Goal: Transaction & Acquisition: Download file/media

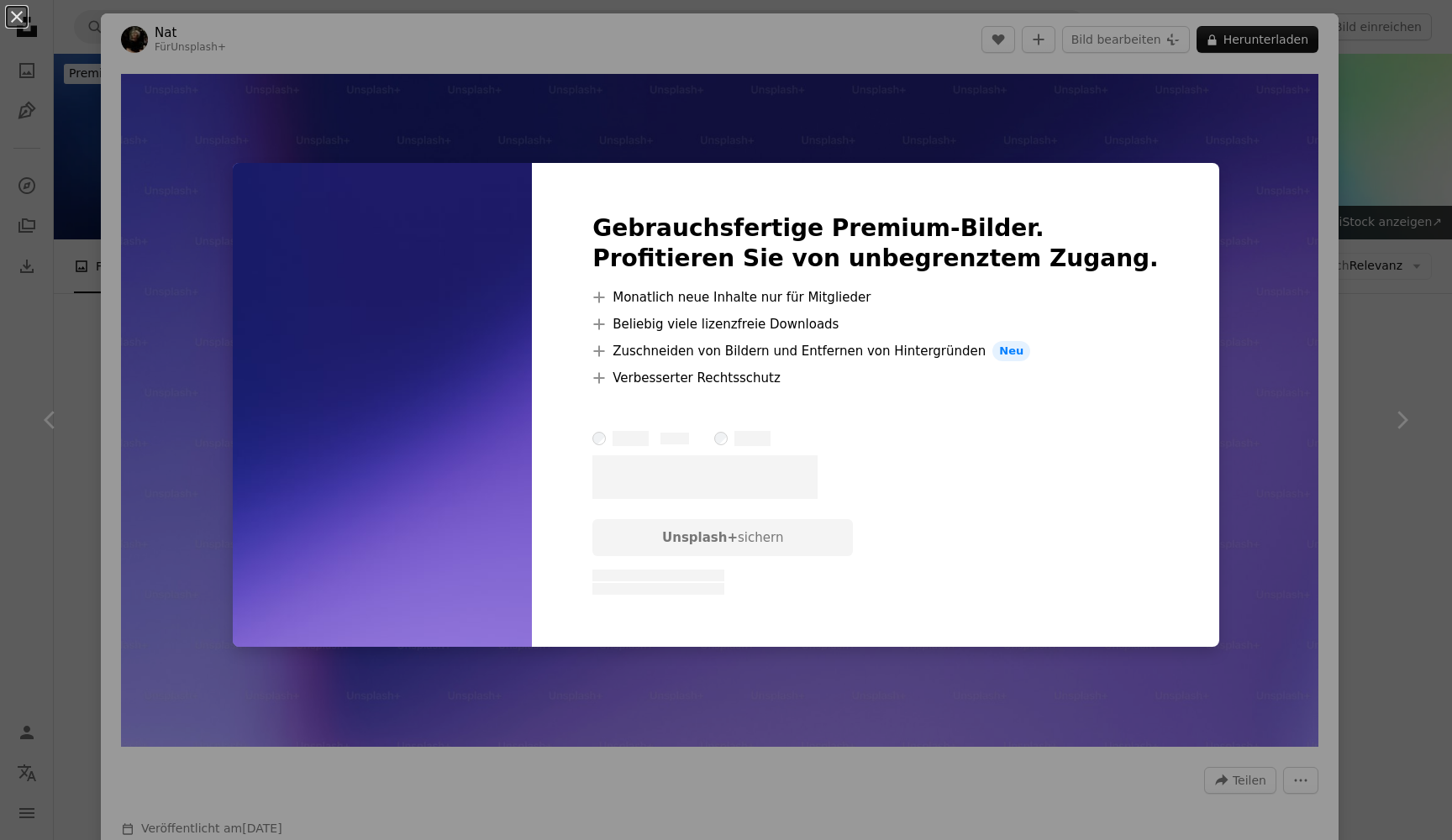
scroll to position [20095, 0]
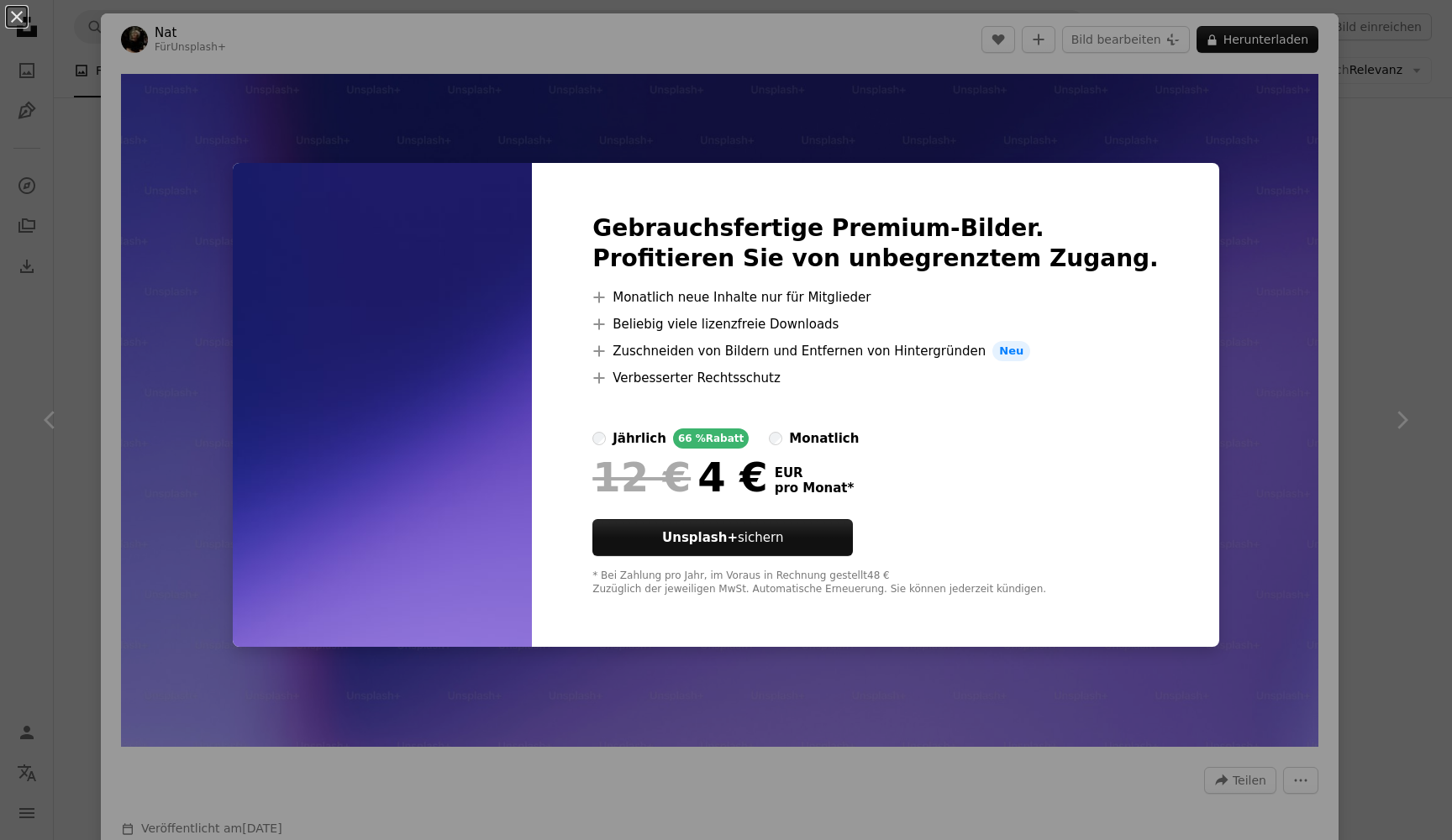
click at [1288, 175] on div "An X shape Gebrauchsfertige Premium-Bilder. Profitieren Sie von unbegrenztem Zu…" at bounding box center [726, 420] width 1452 height 840
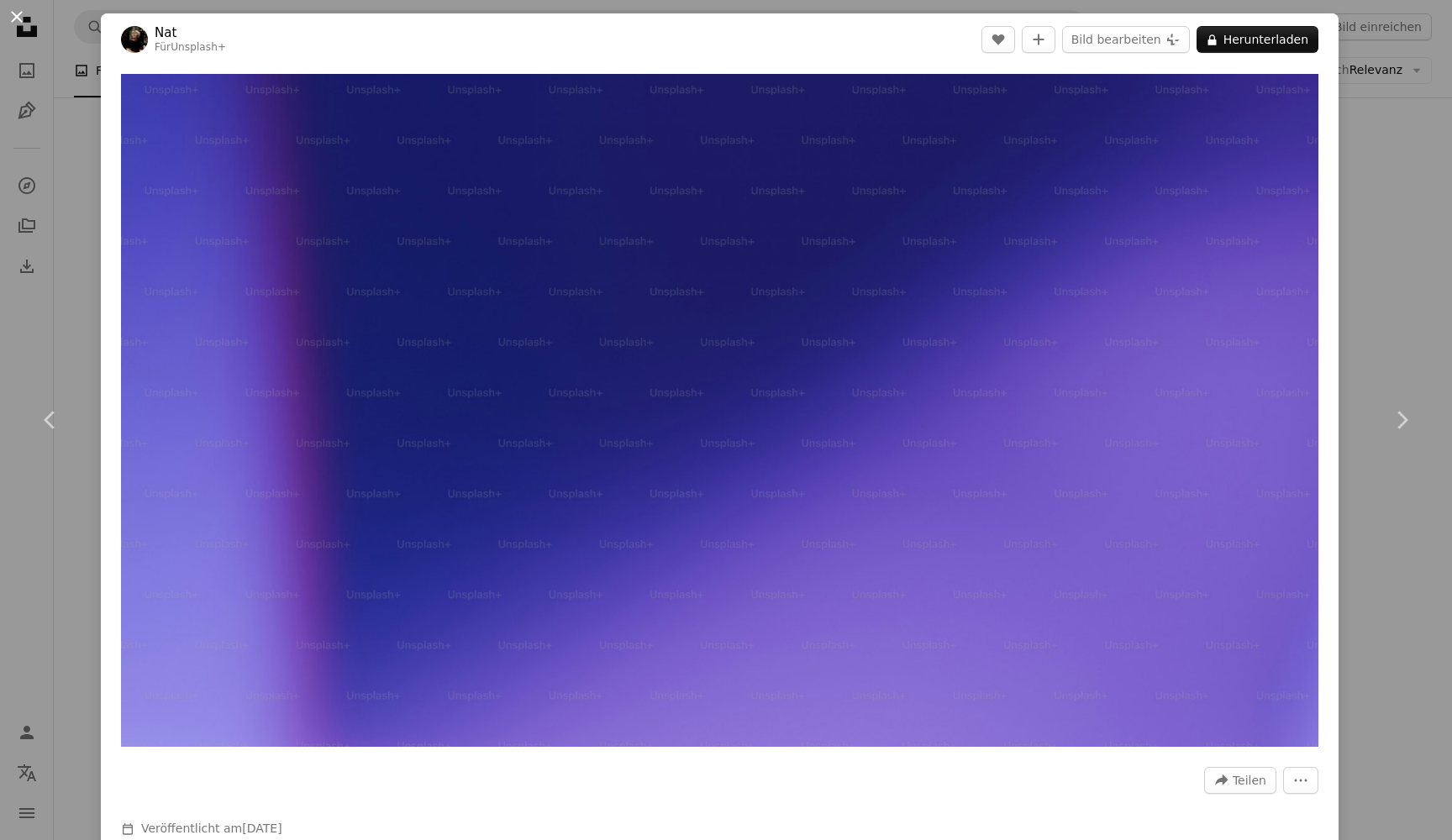
click at [26, 26] on button "An X shape" at bounding box center [17, 17] width 20 height 20
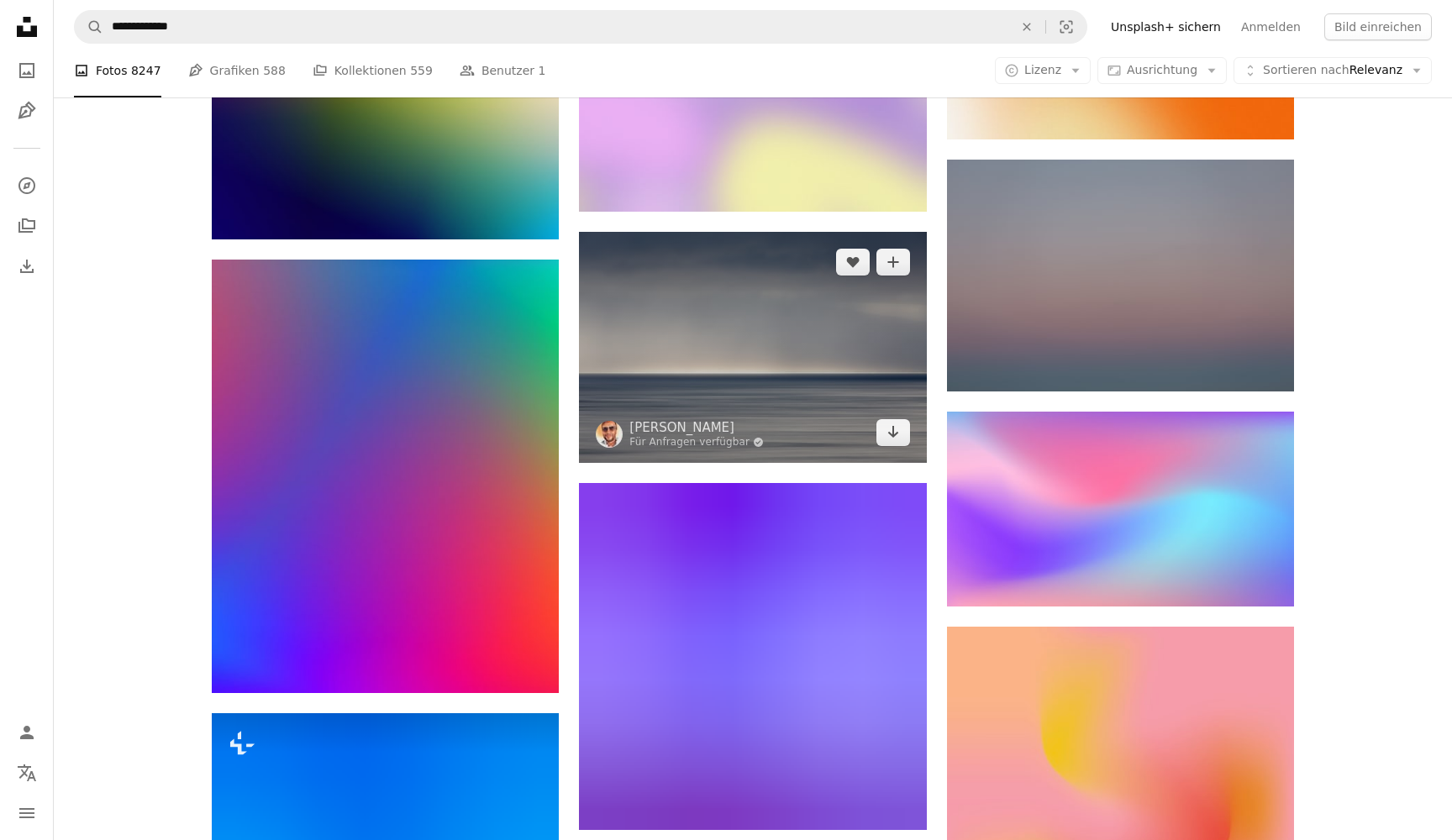
scroll to position [23854, 0]
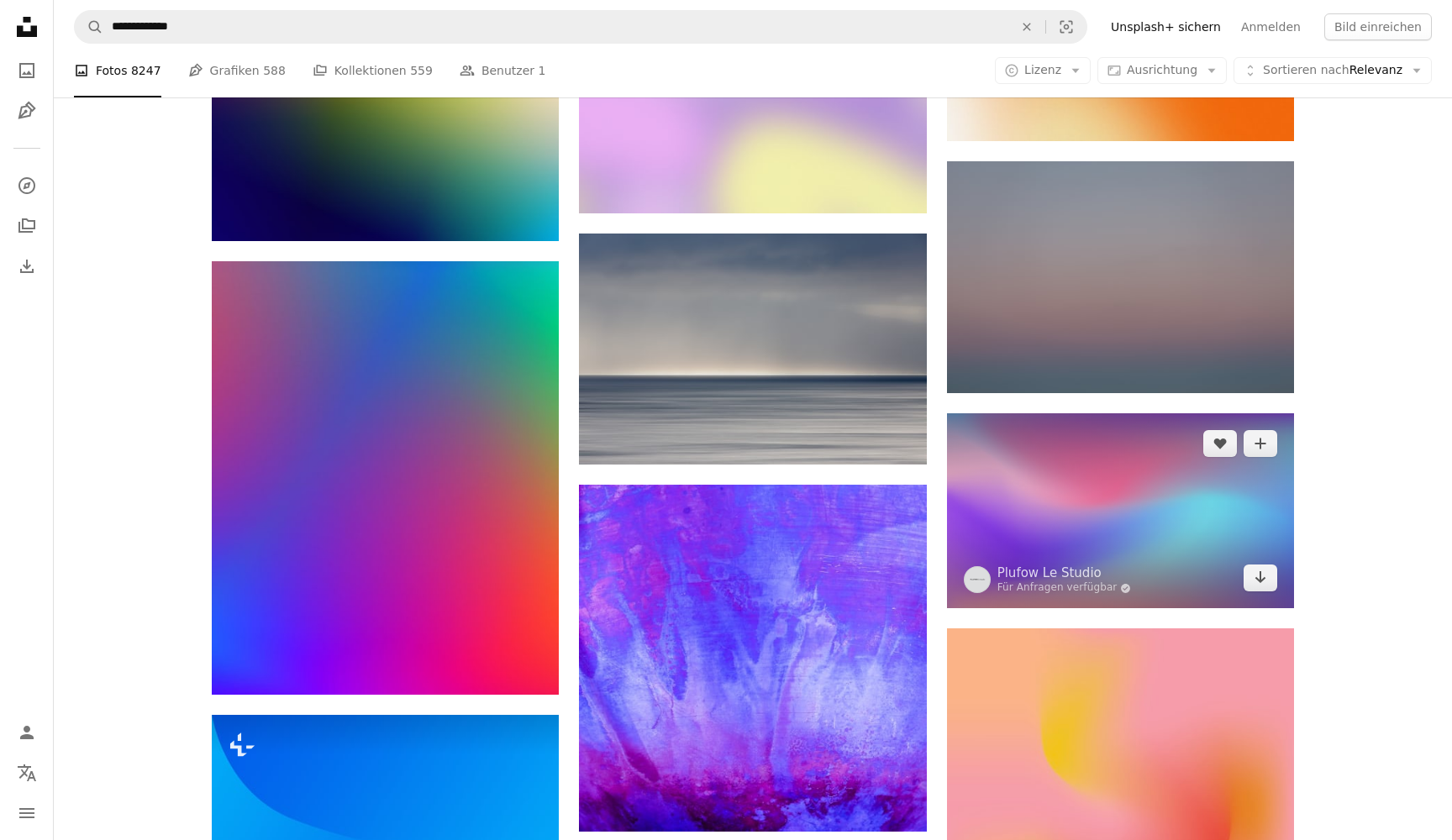
click at [1150, 474] on img at bounding box center [1120, 510] width 347 height 195
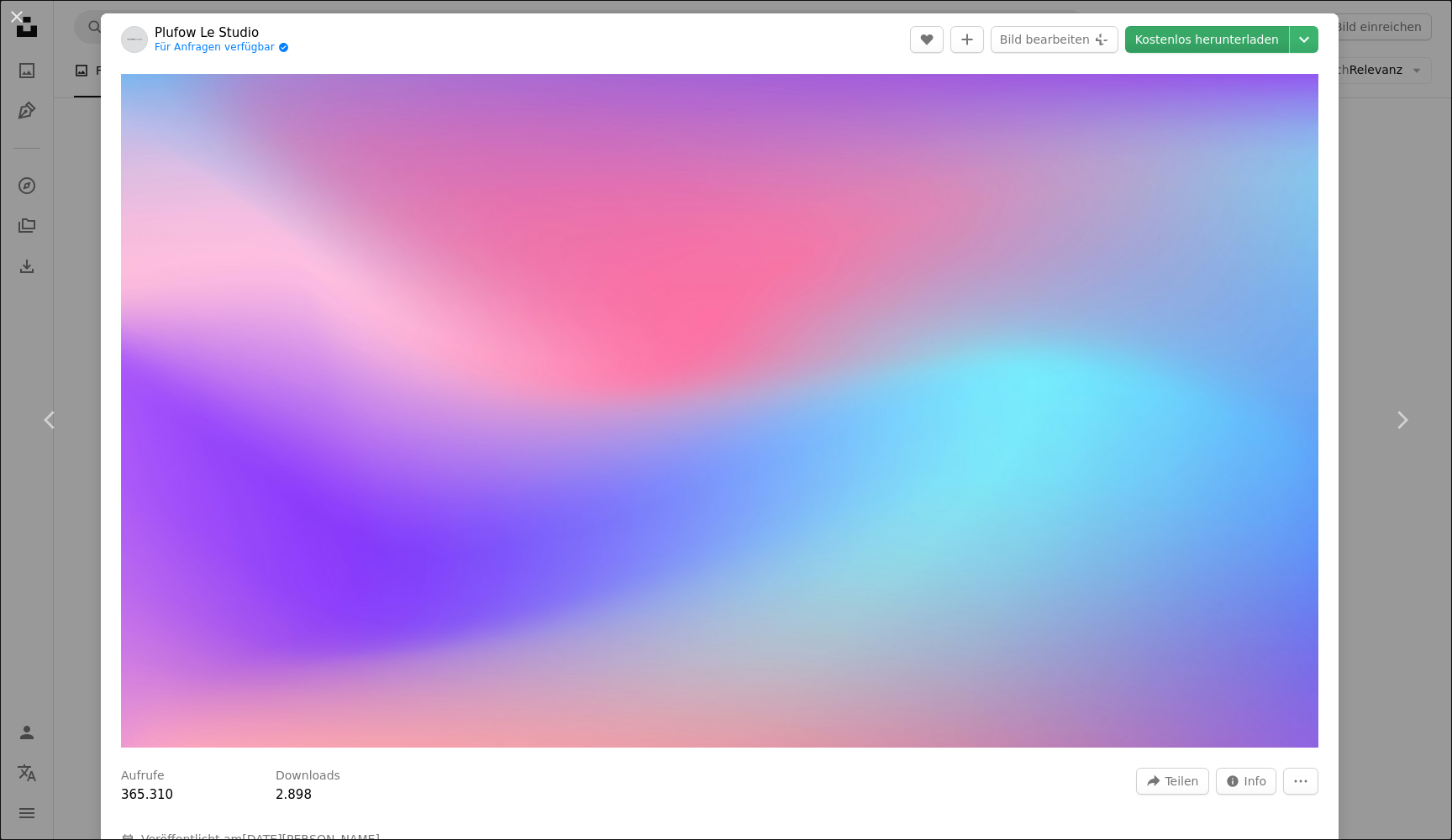
click at [1274, 48] on link "Kostenlos herunterladen" at bounding box center [1207, 39] width 164 height 26
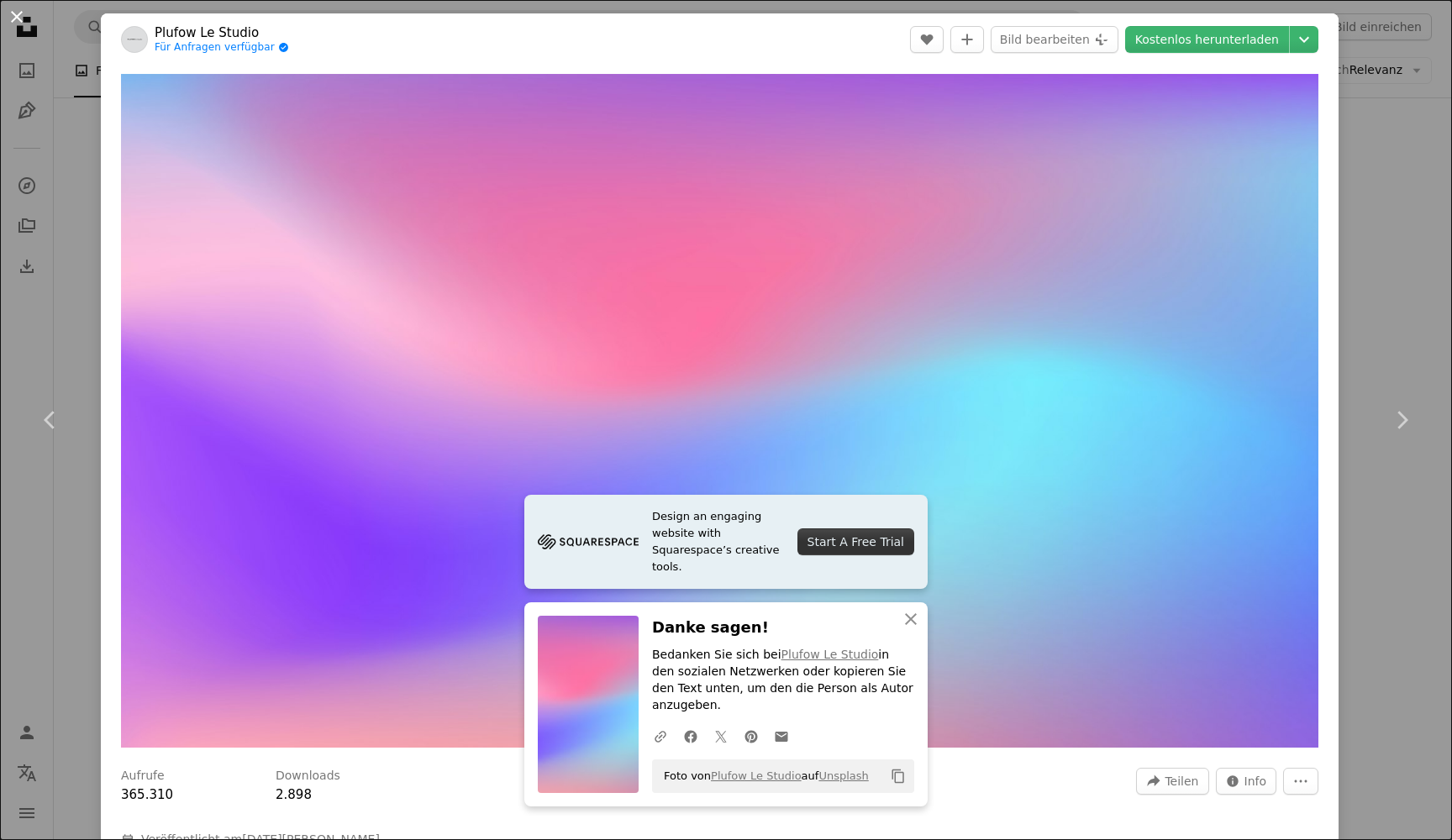
scroll to position [762, 0]
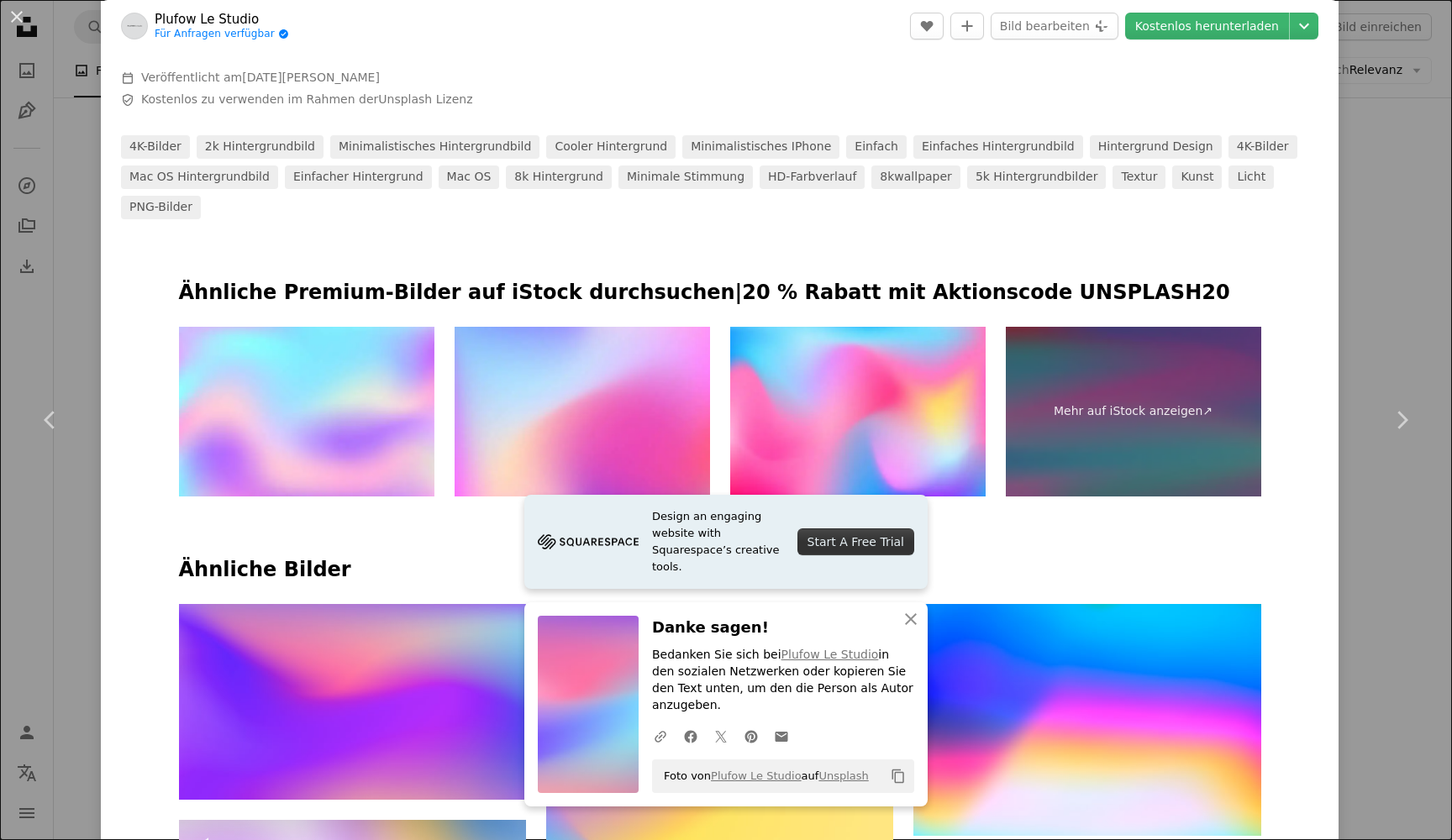
click at [26, 16] on button "An X shape" at bounding box center [17, 17] width 20 height 20
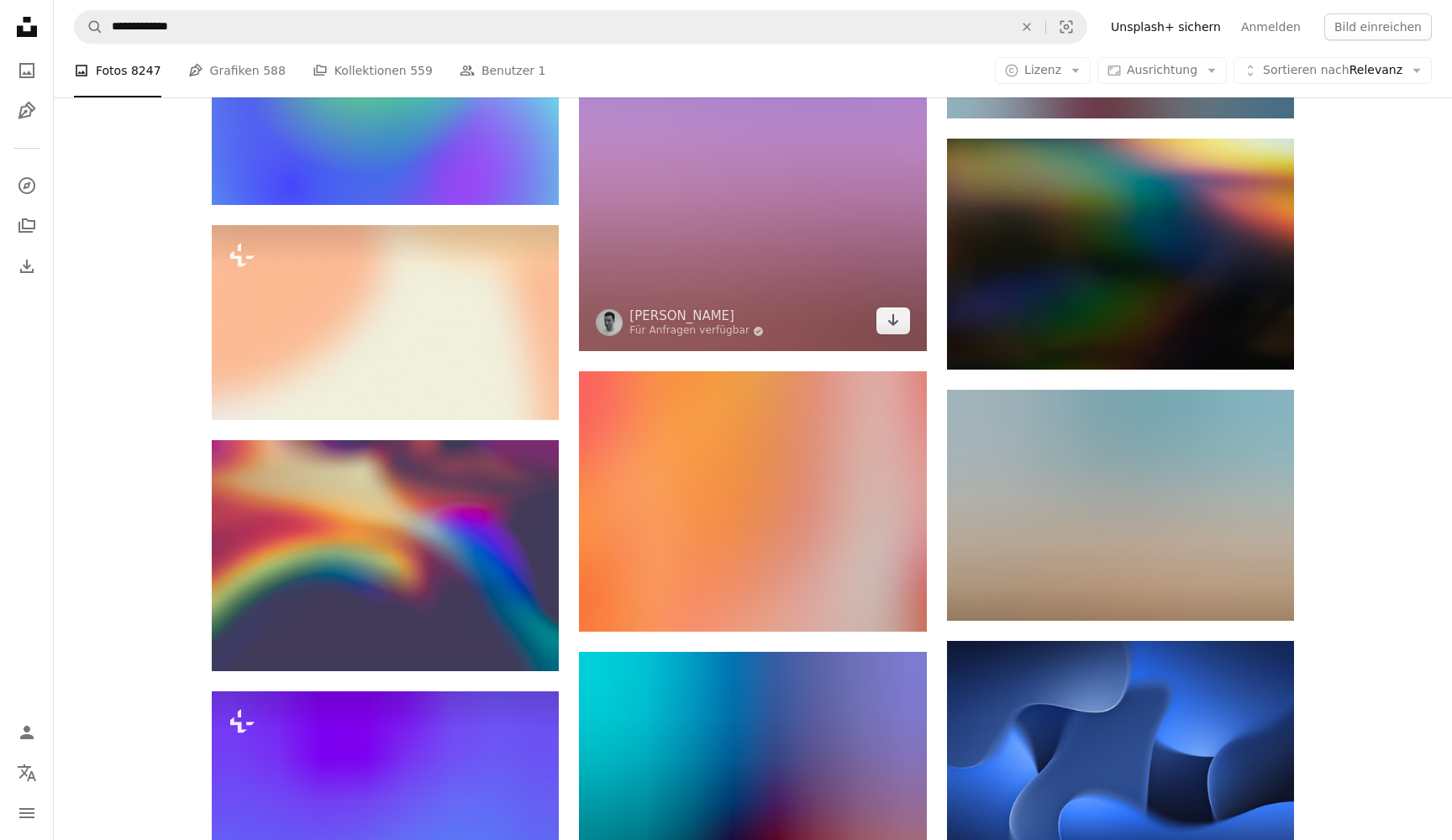
scroll to position [30816, 0]
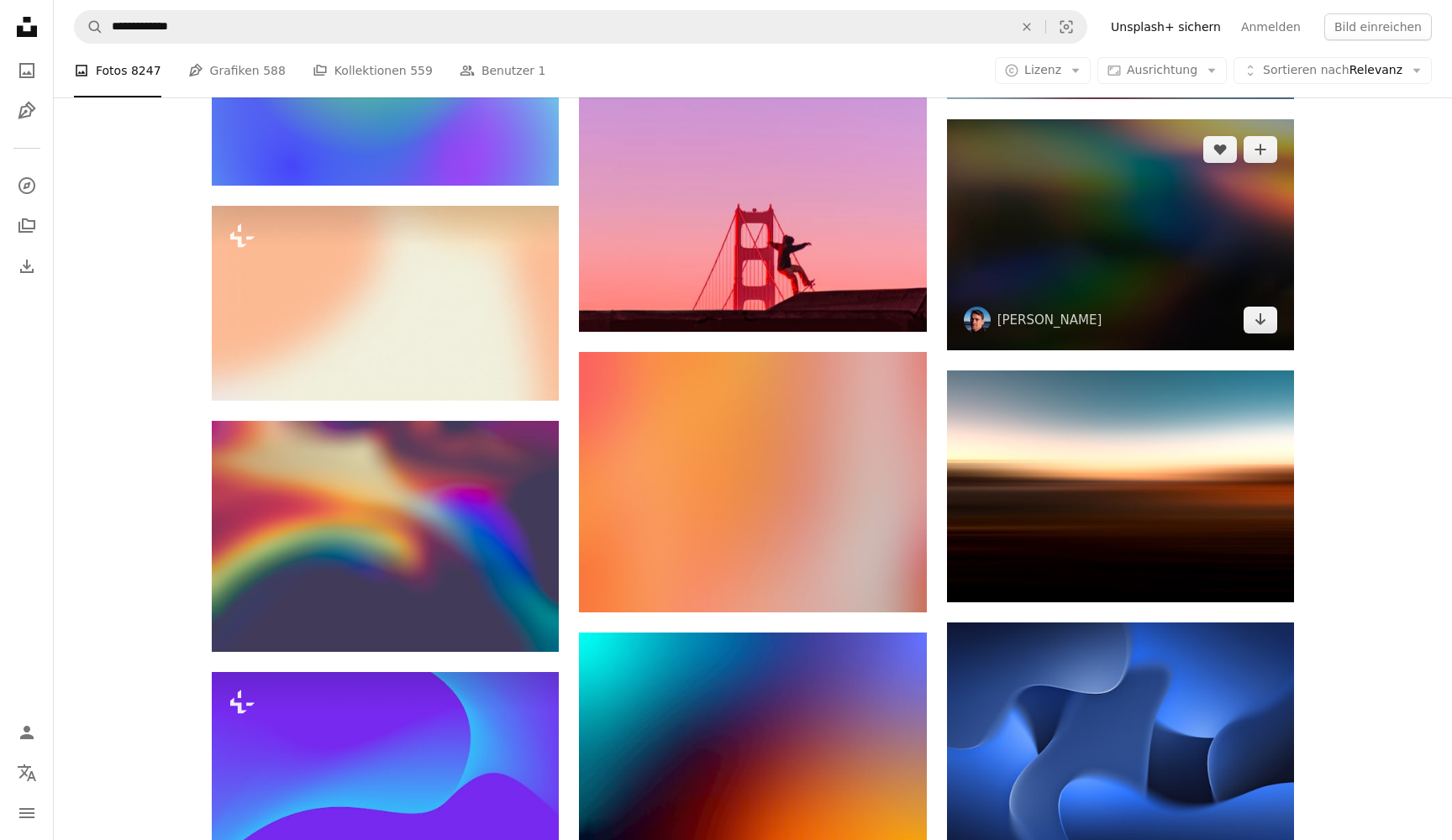
click at [1234, 228] on img at bounding box center [1120, 235] width 347 height 231
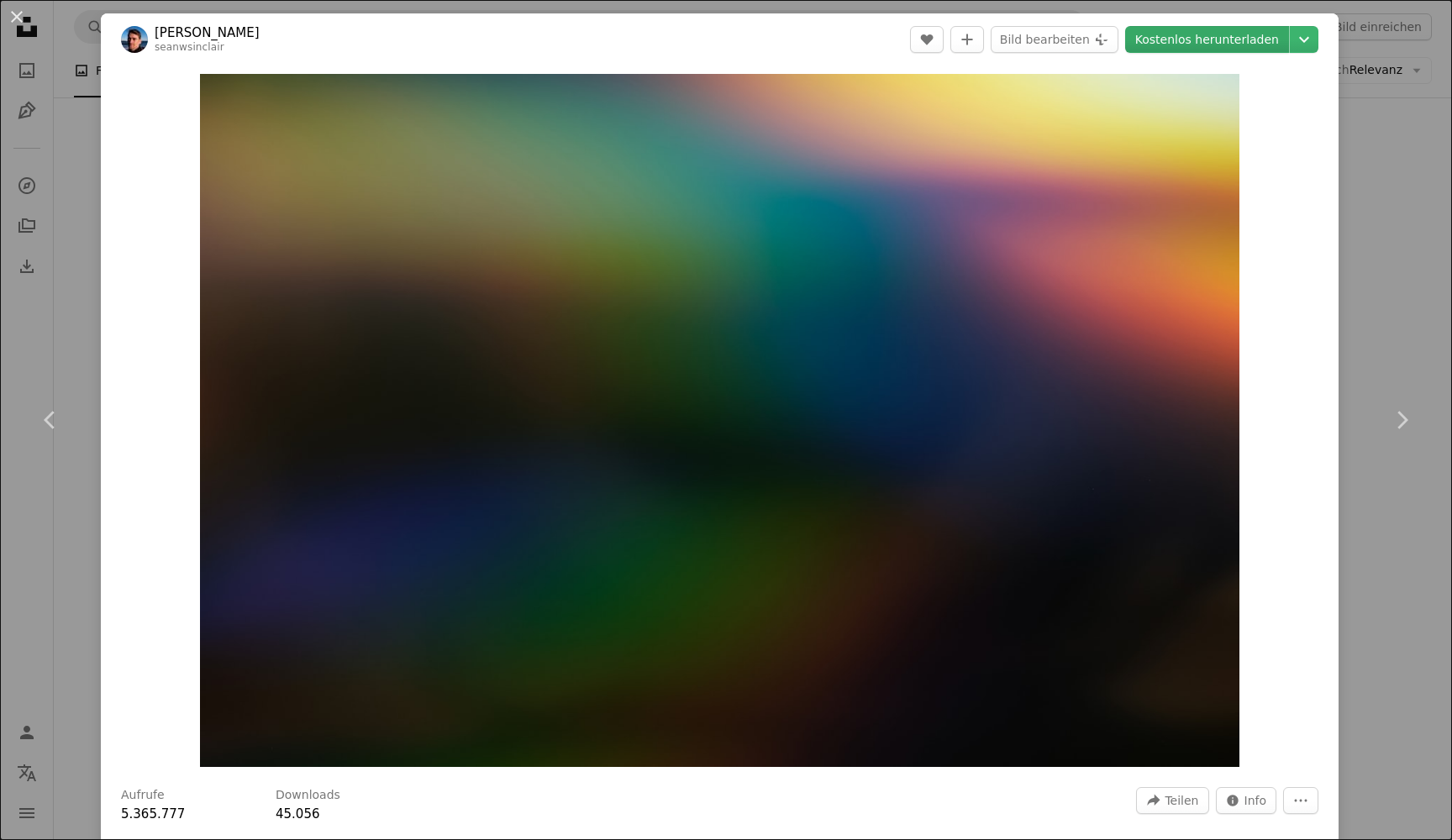
click at [1222, 36] on link "Kostenlos herunterladen" at bounding box center [1207, 39] width 164 height 26
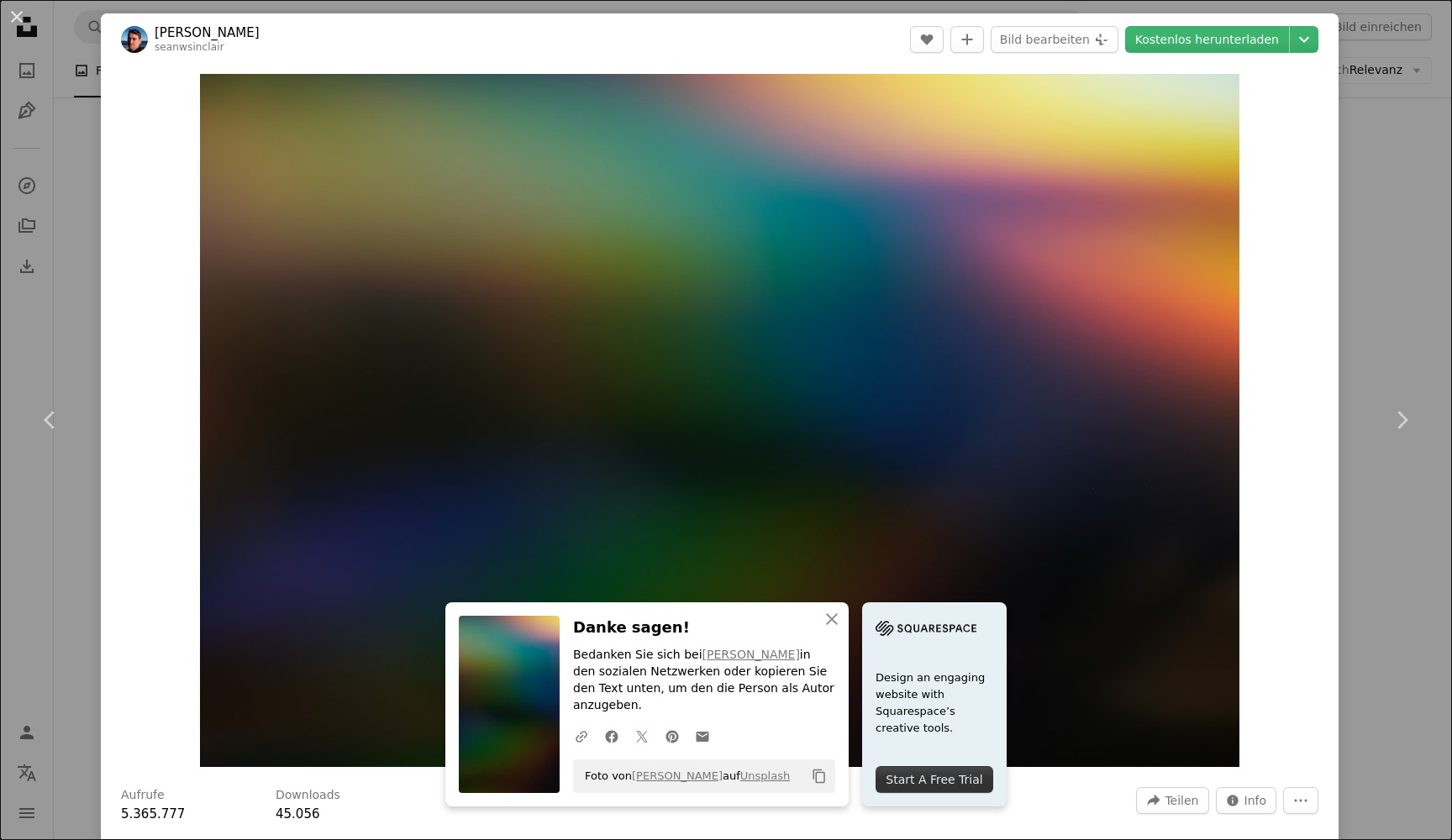
click at [7, 23] on button "An X shape" at bounding box center [17, 17] width 20 height 20
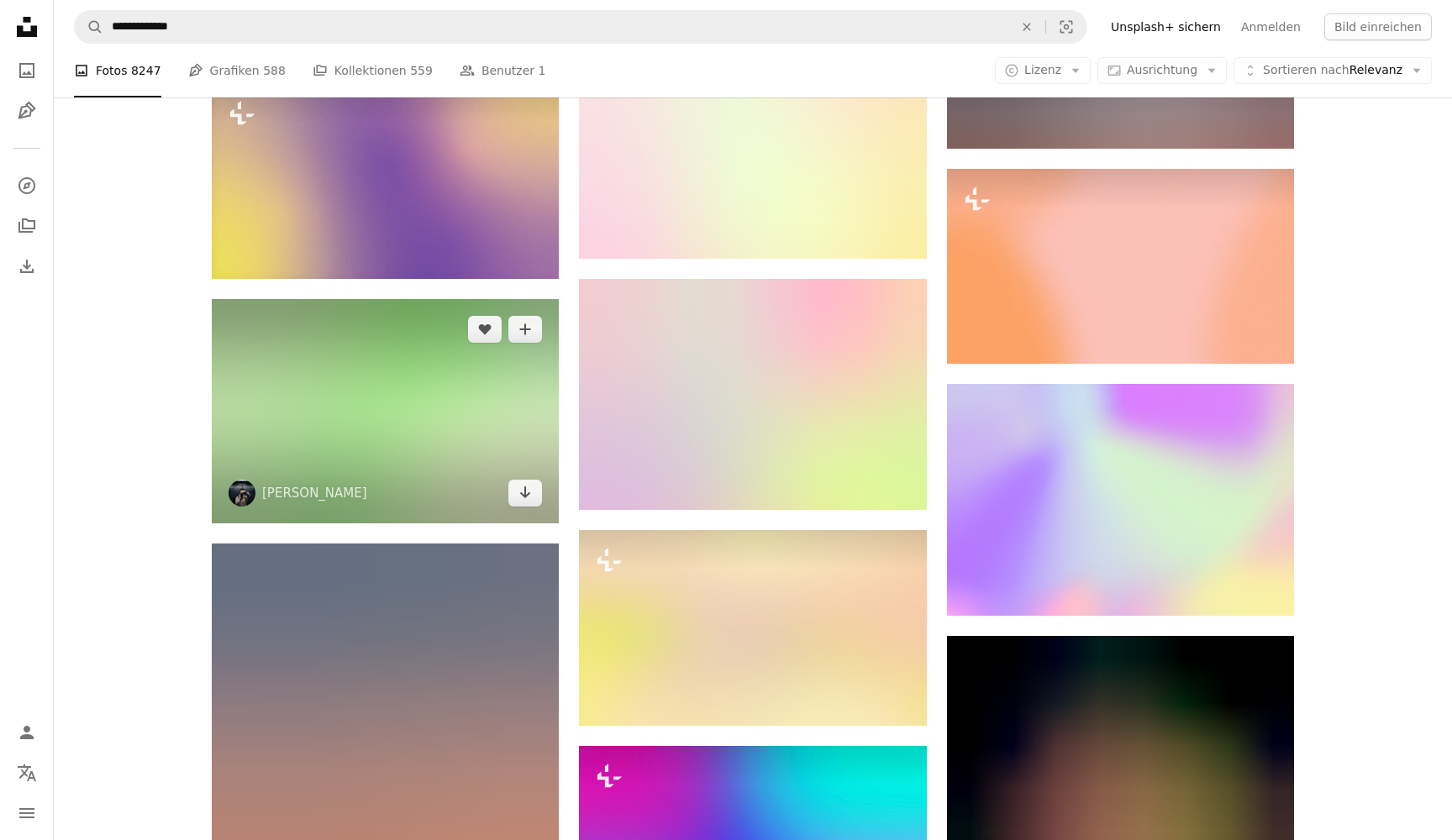
scroll to position [41780, 0]
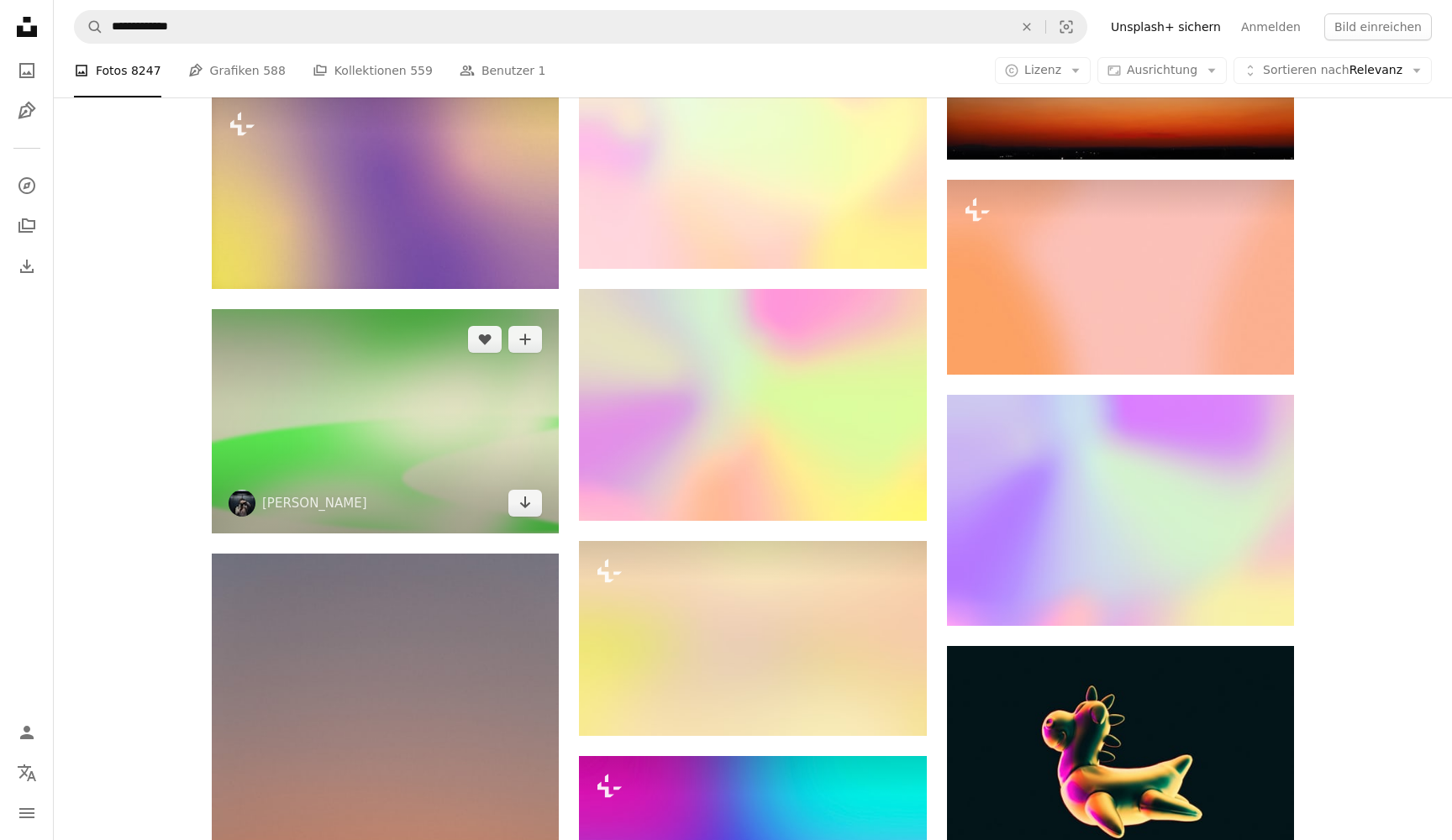
click at [413, 378] on img at bounding box center [385, 421] width 347 height 225
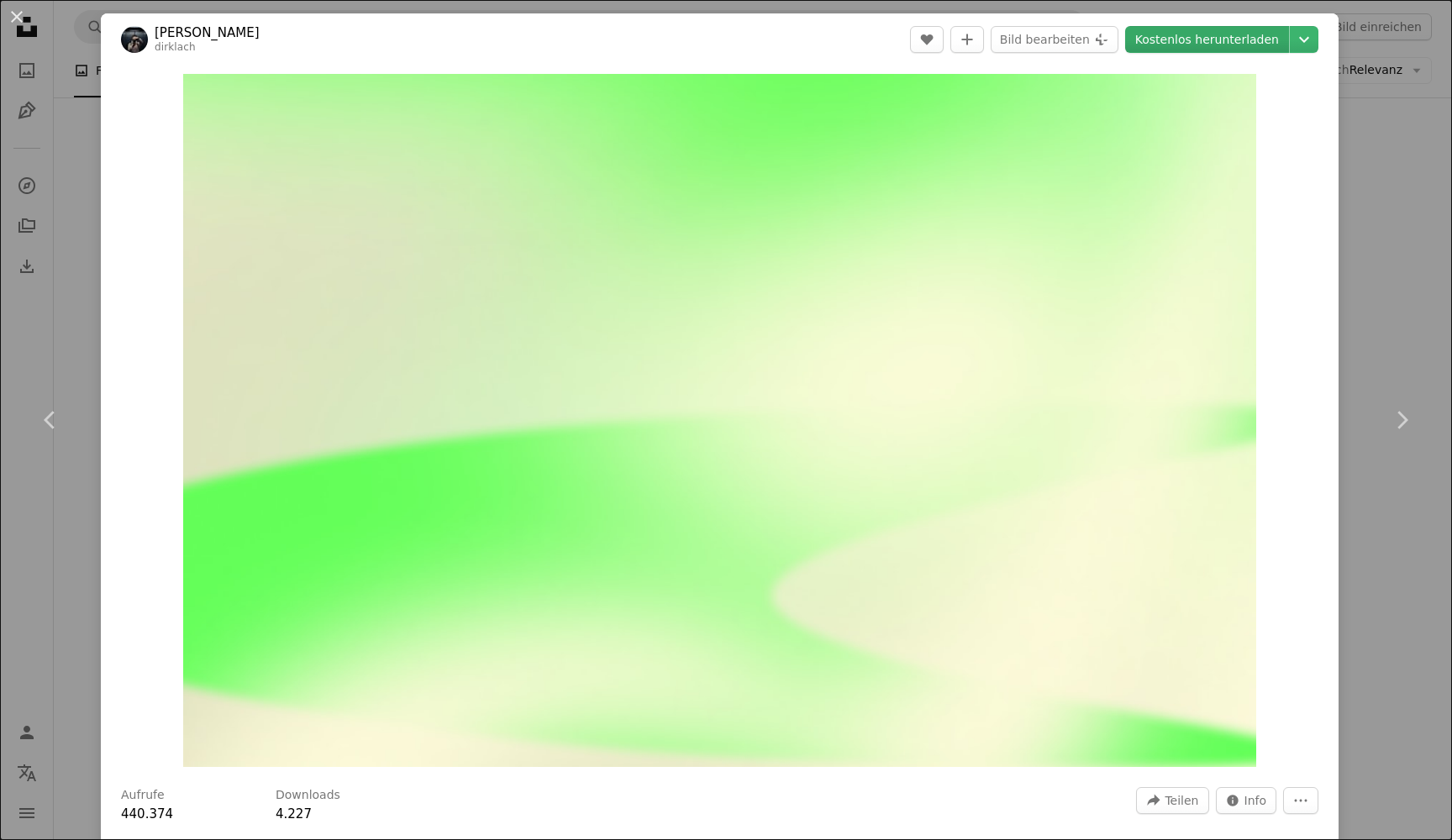
click at [1218, 41] on link "Kostenlos herunterladen" at bounding box center [1207, 39] width 164 height 26
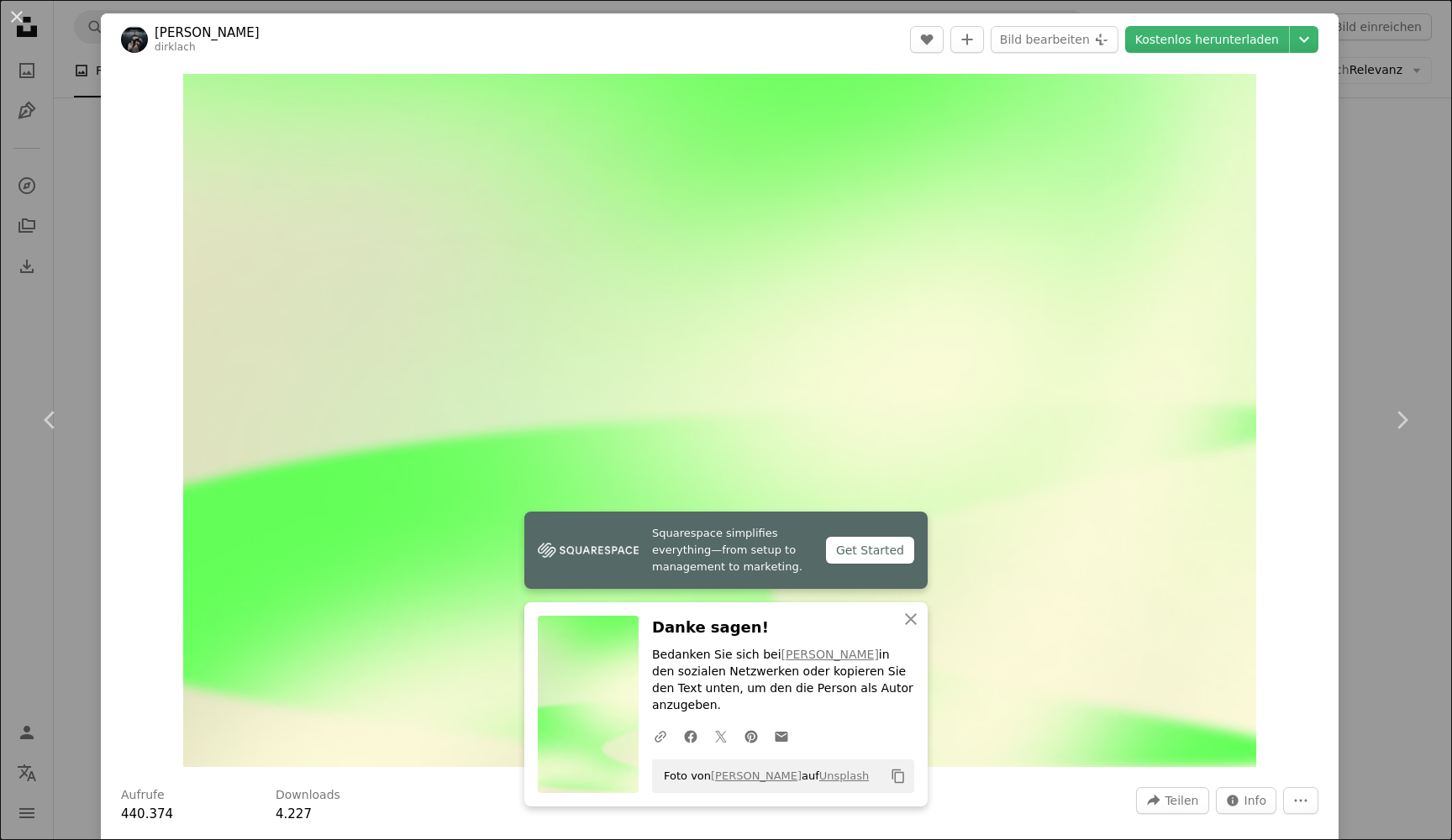
click at [1399, 116] on div "An X shape Chevron left Chevron right Squarespace simplifies everything—from se…" at bounding box center [726, 420] width 1452 height 840
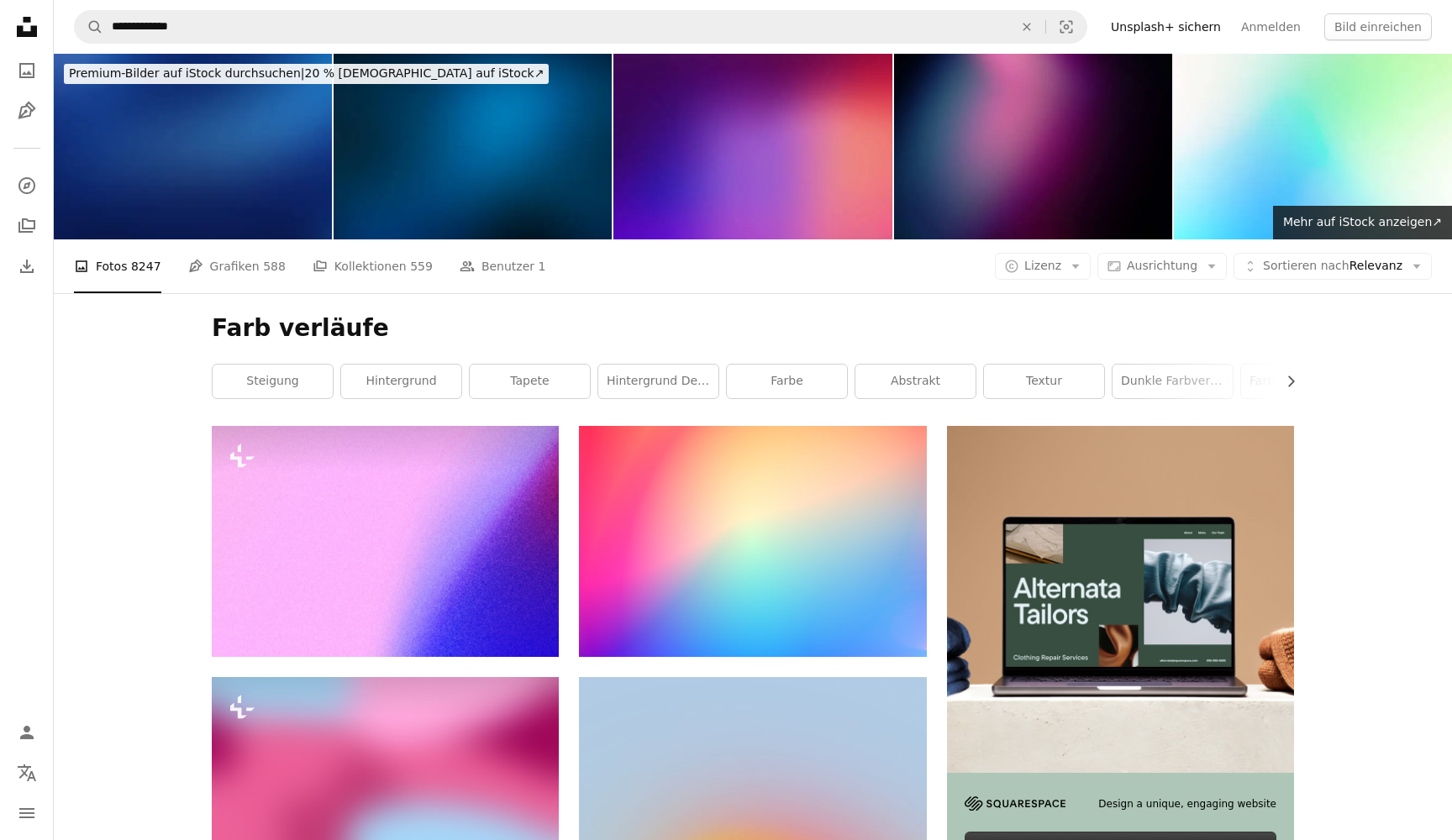
click at [26, 30] on icon "Unsplash logo Unsplash-Startseite" at bounding box center [26, 26] width 33 height 33
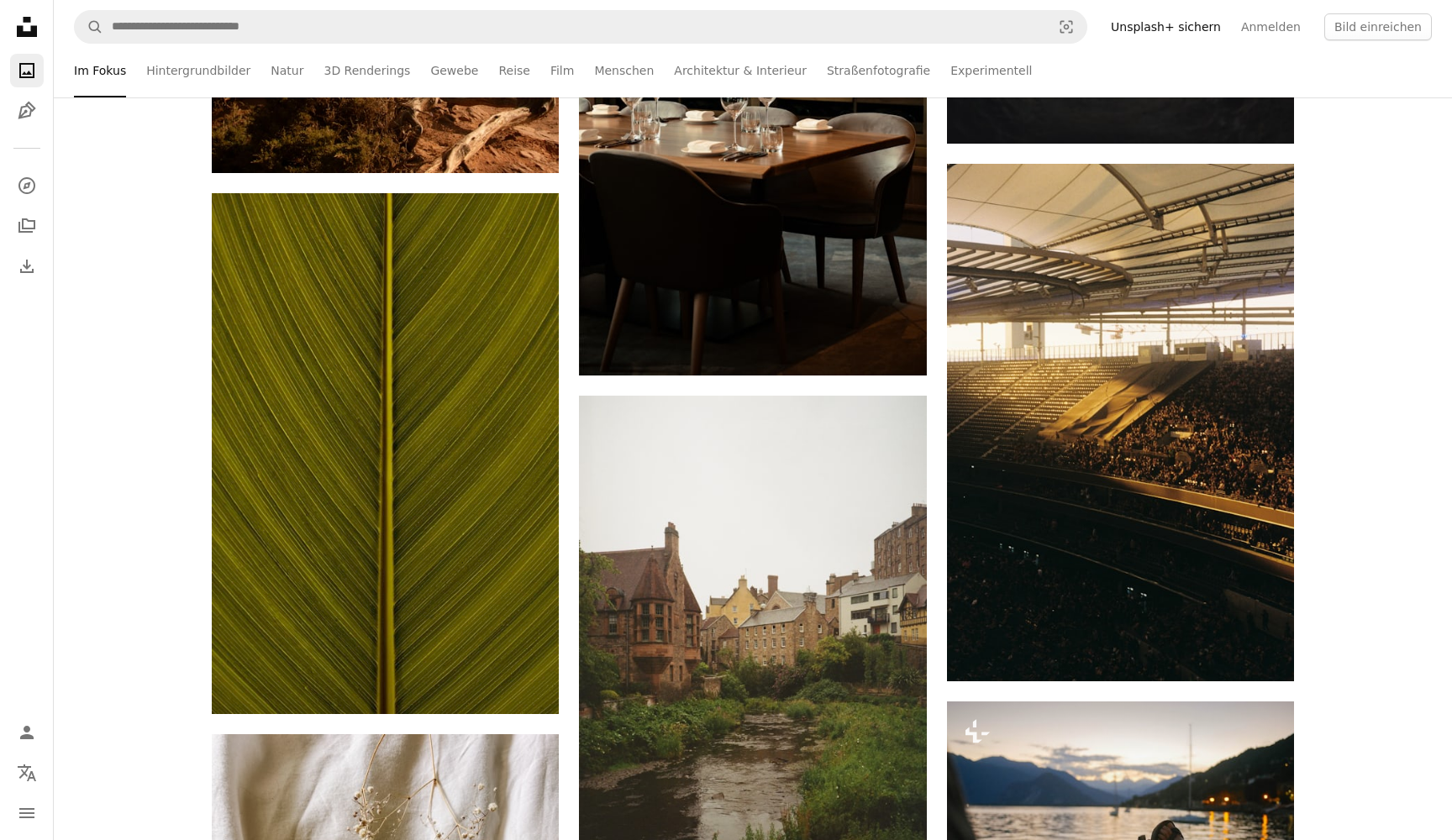
scroll to position [1488, 0]
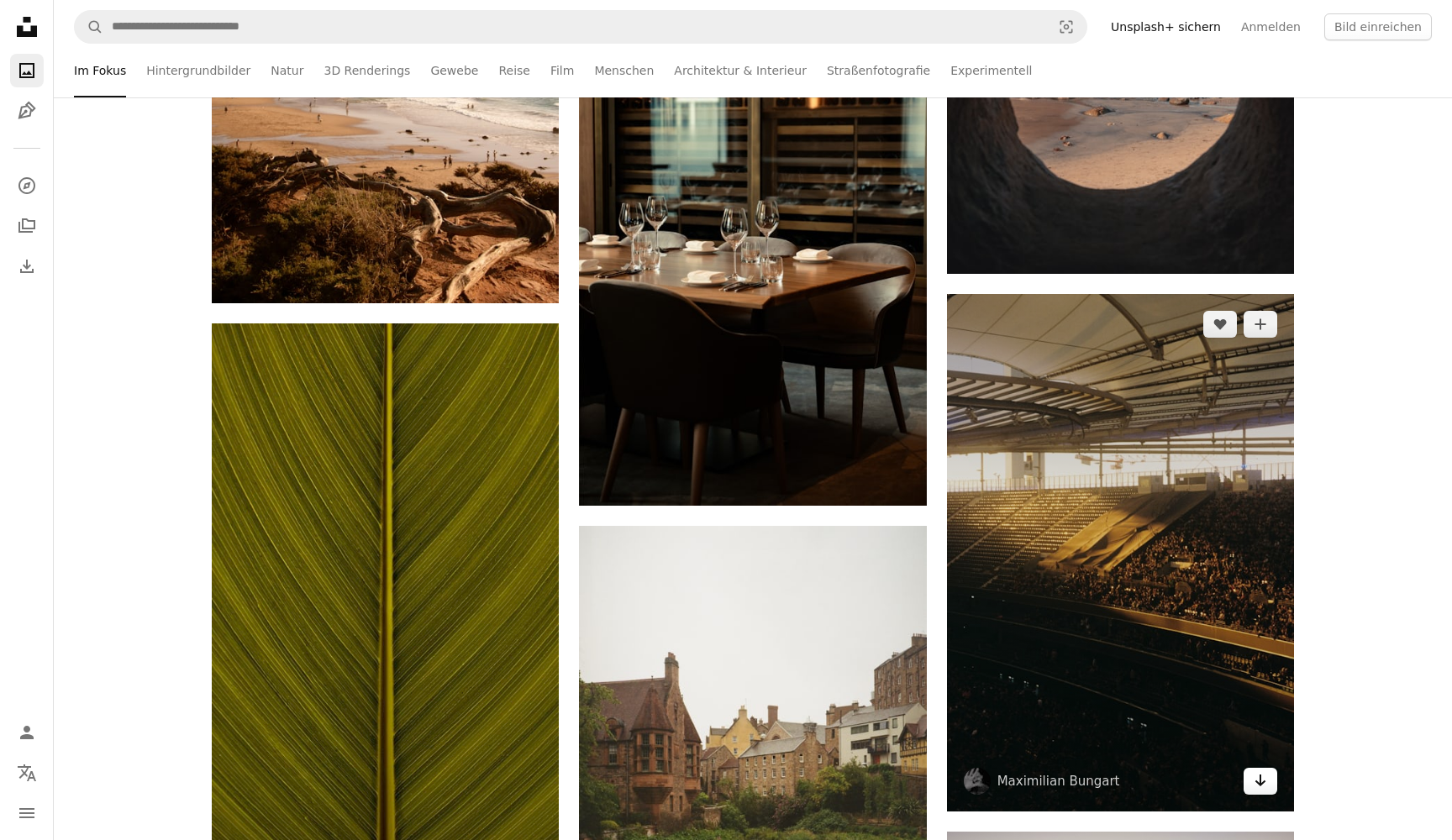
click at [1256, 787] on icon "Arrow pointing down" at bounding box center [1261, 781] width 14 height 20
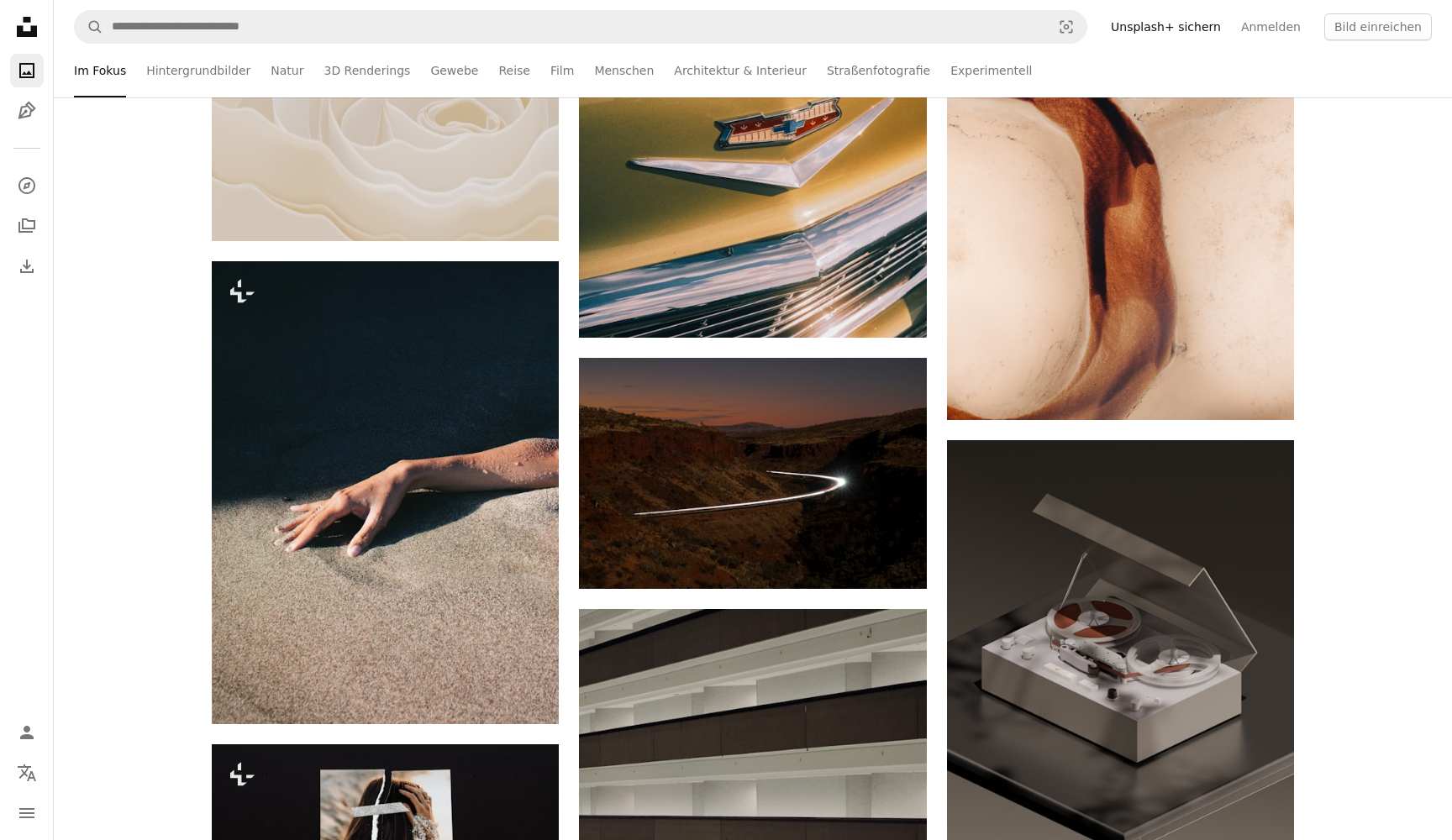
scroll to position [6511, 0]
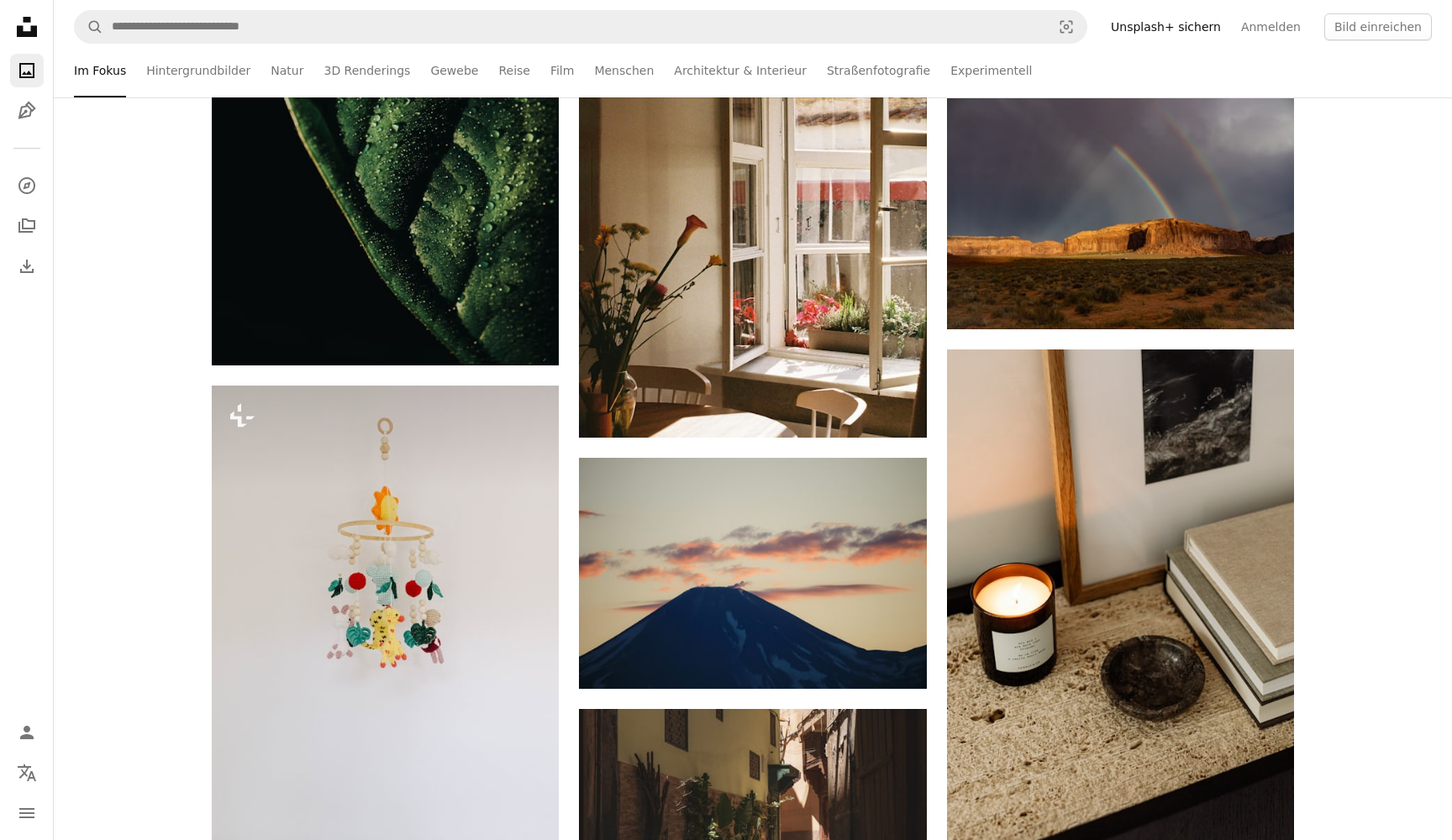
scroll to position [13881, 0]
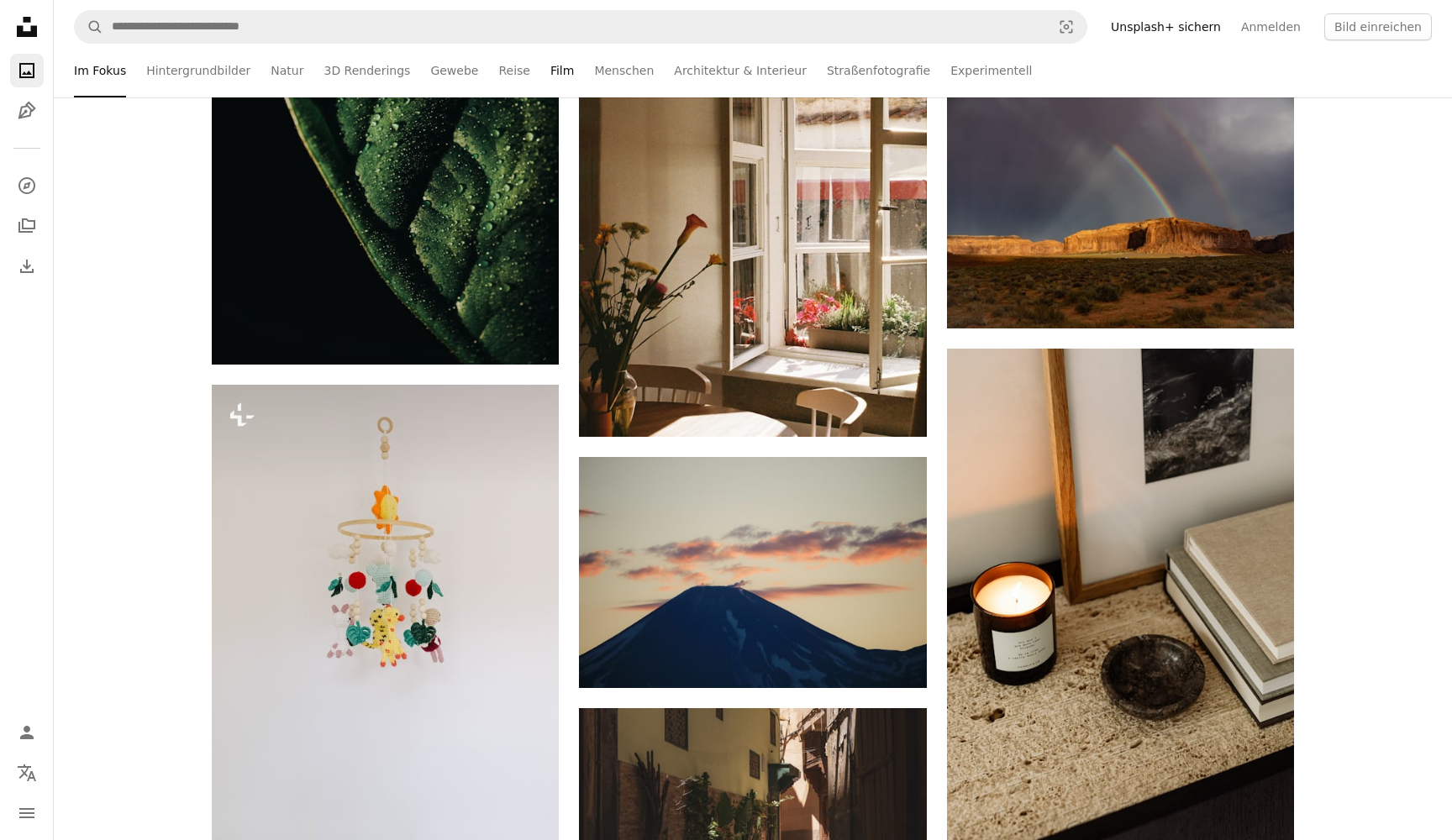
click at [554, 79] on ul "Im Fokus Hintergrundbilder Natur 3D Renderings Gewebe Reise Film Menschen Archi…" at bounding box center [789, 70] width 1286 height 54
click at [551, 73] on link "Film" at bounding box center [563, 70] width 24 height 54
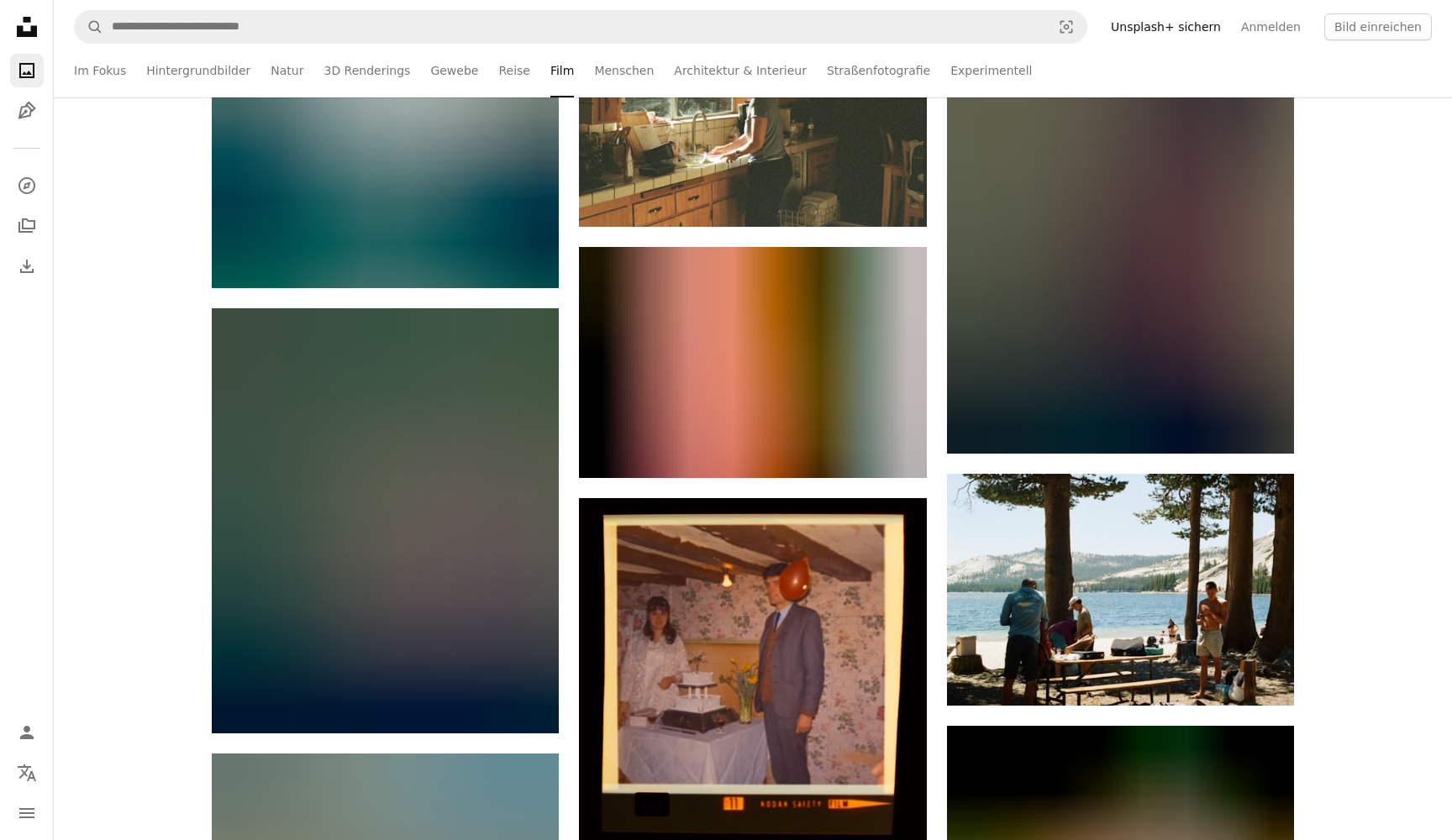
scroll to position [16918, 0]
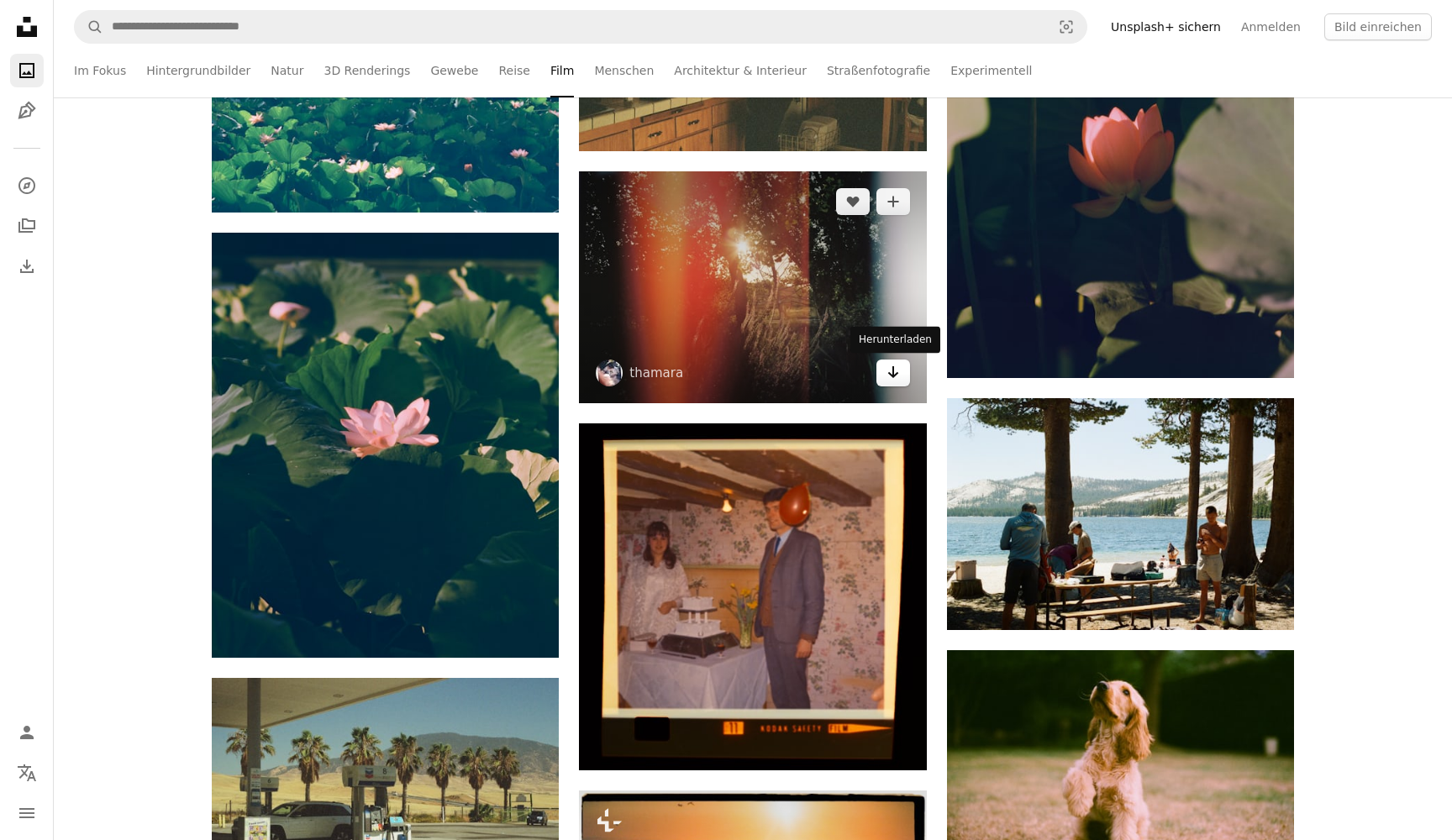
click at [892, 376] on icon "Herunterladen" at bounding box center [892, 372] width 11 height 12
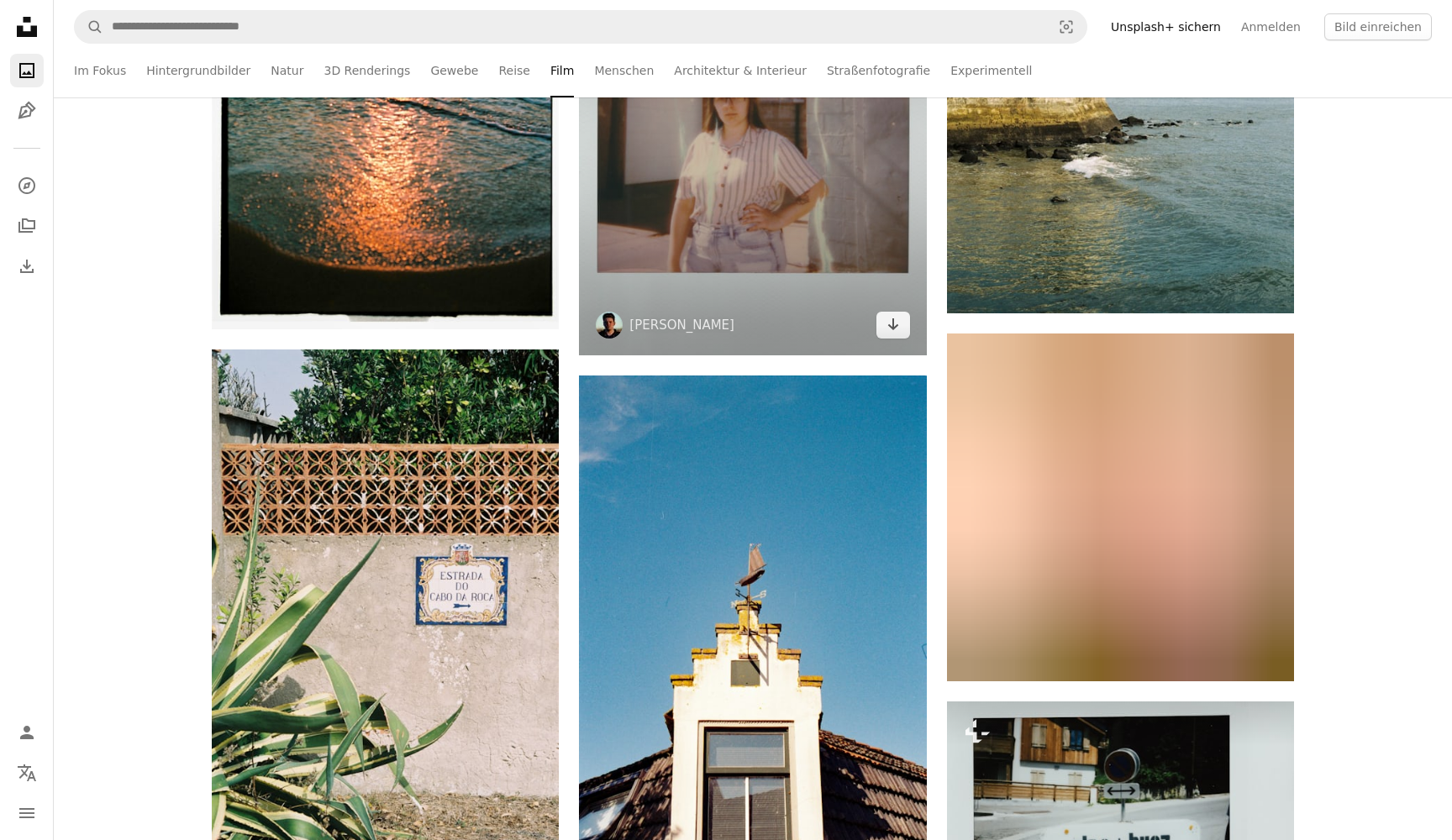
scroll to position [20170, 0]
